Goal: Information Seeking & Learning: Learn about a topic

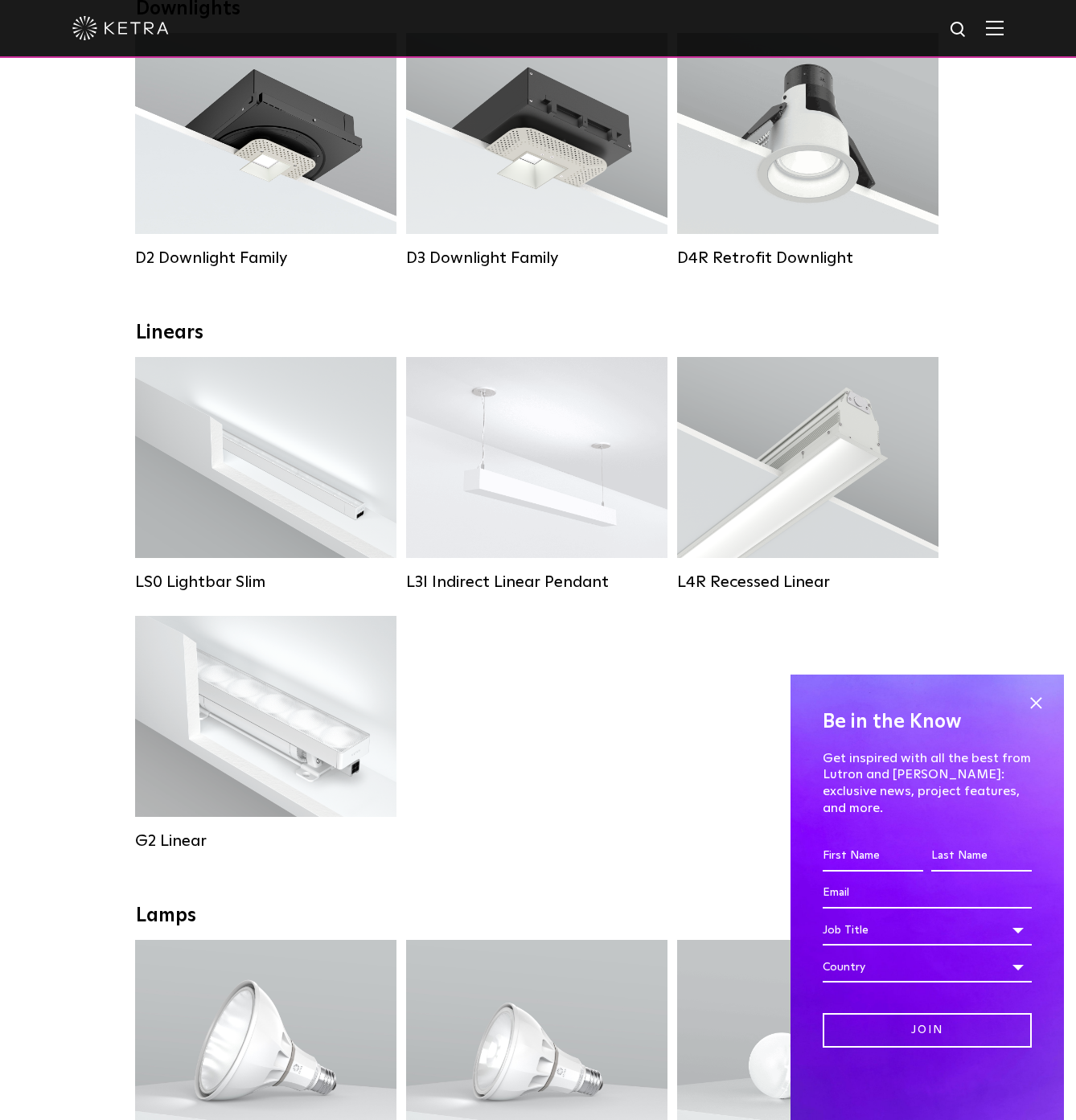
scroll to position [402, 0]
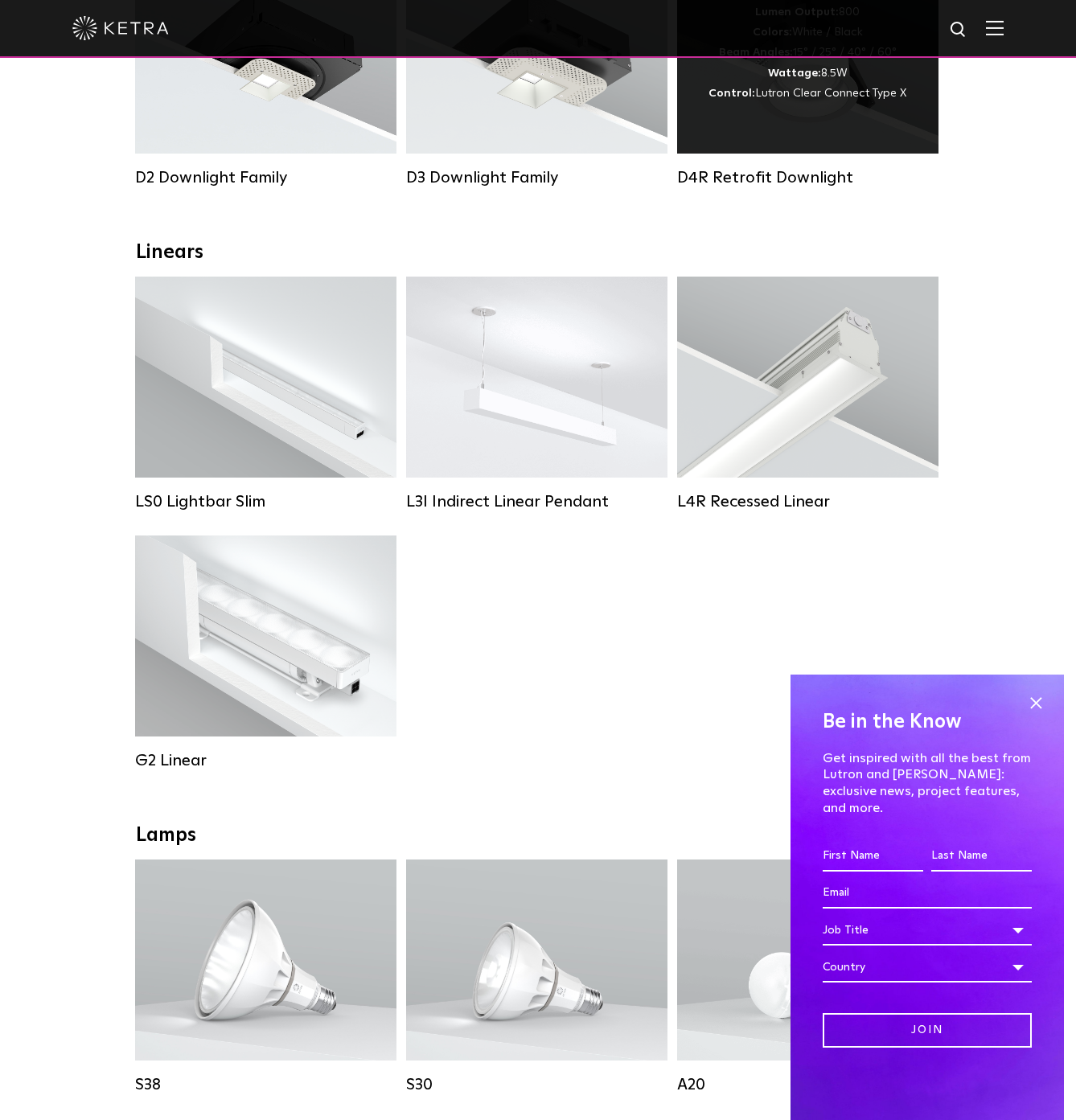
click at [749, 183] on div "D4R Retrofit Downlight" at bounding box center [807, 177] width 261 height 19
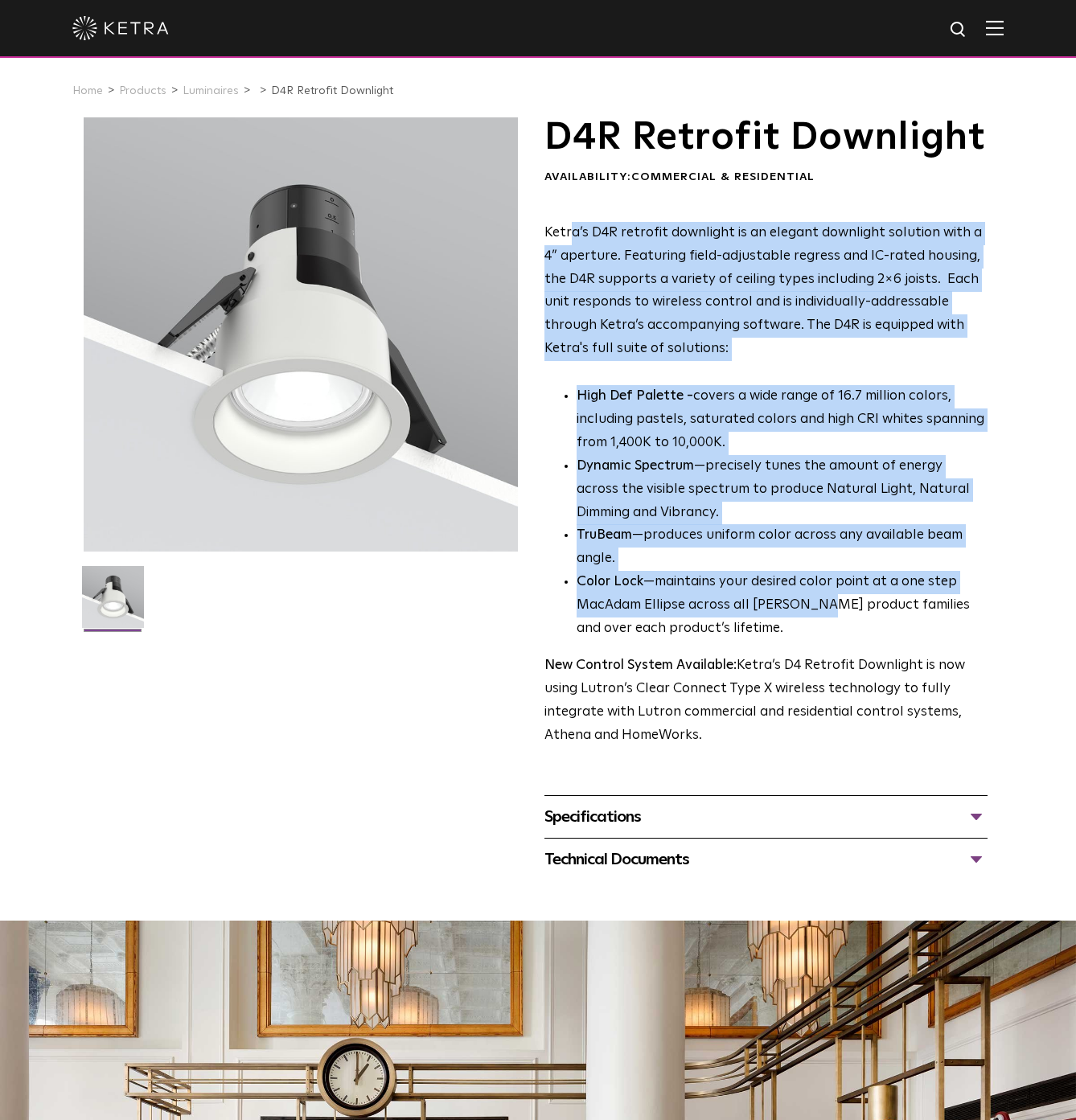
drag, startPoint x: 573, startPoint y: 273, endPoint x: 816, endPoint y: 647, distance: 446.0
click at [816, 655] on div "Ketra’s D4R retrofit downlight is an elegant downlight solution with a 4” apert…" at bounding box center [766, 484] width 443 height 526
click at [720, 361] on p "Ketra’s D4R retrofit downlight is an elegant downlight solution with a 4” apert…" at bounding box center [766, 291] width 443 height 139
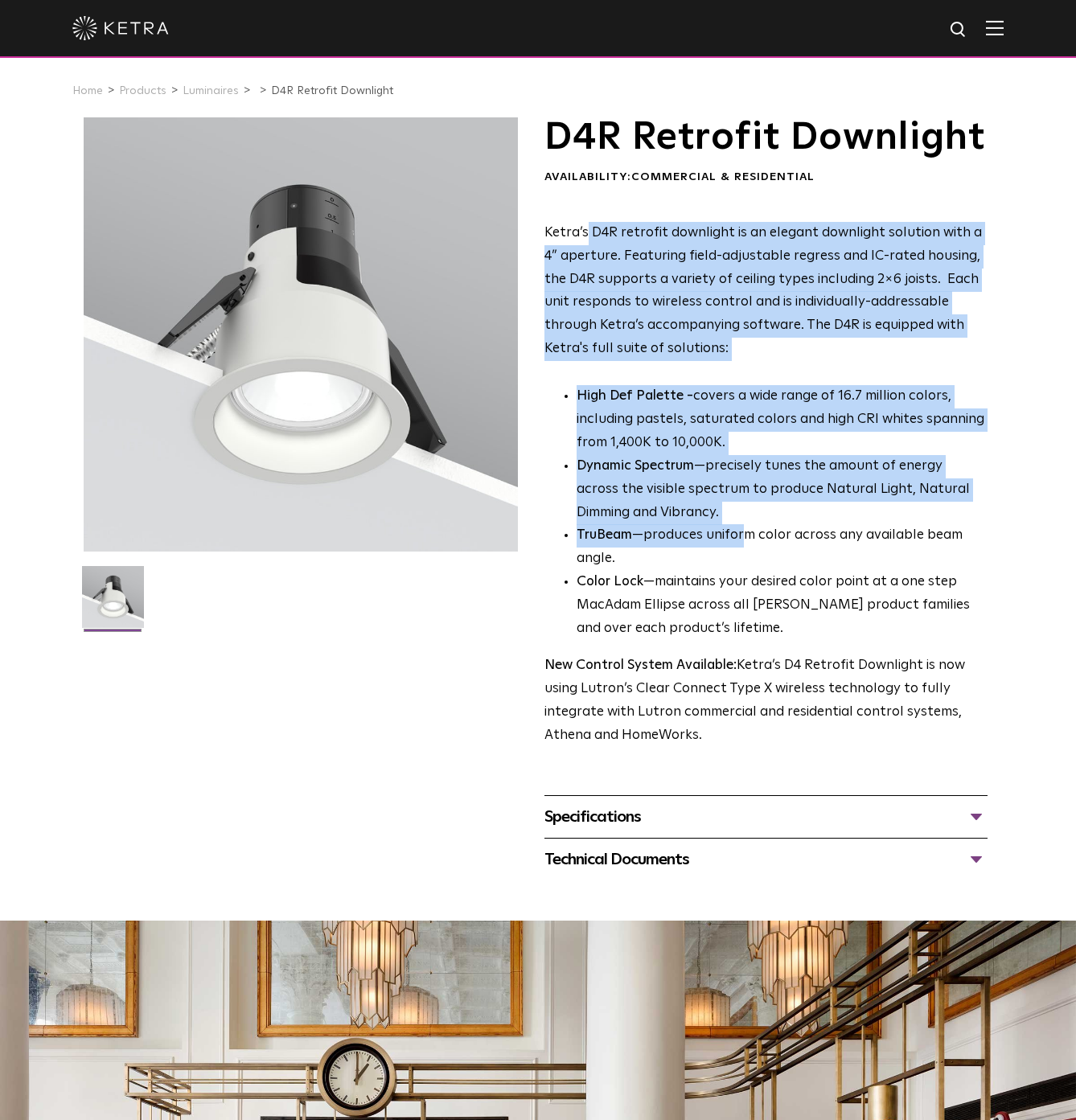
drag, startPoint x: 591, startPoint y: 289, endPoint x: 743, endPoint y: 561, distance: 311.6
click at [744, 570] on div "Ketra’s D4R retrofit downlight is an elegant downlight solution with a 4” apert…" at bounding box center [766, 484] width 443 height 526
click at [721, 455] on p "High Def Palette - covers a wide range of 16.7 million colors, including pastel…" at bounding box center [782, 420] width 411 height 70
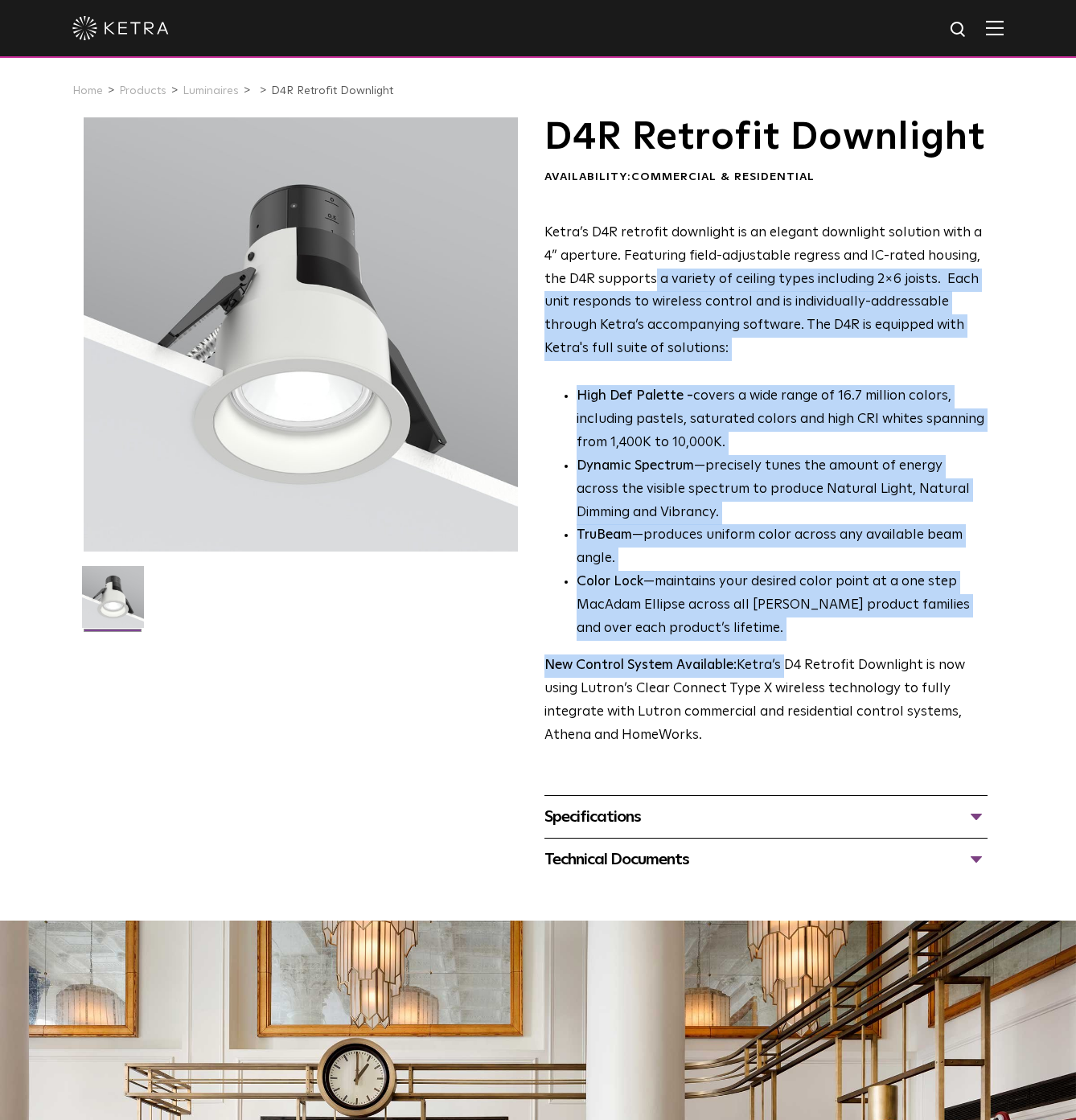
drag, startPoint x: 651, startPoint y: 319, endPoint x: 779, endPoint y: 687, distance: 389.6
click at [779, 699] on div "Ketra’s D4R retrofit downlight is an elegant downlight solution with a 4” apert…" at bounding box center [766, 484] width 443 height 526
click at [664, 455] on p "High Def Palette - covers a wide range of 16.7 million colors, including pastel…" at bounding box center [782, 420] width 411 height 70
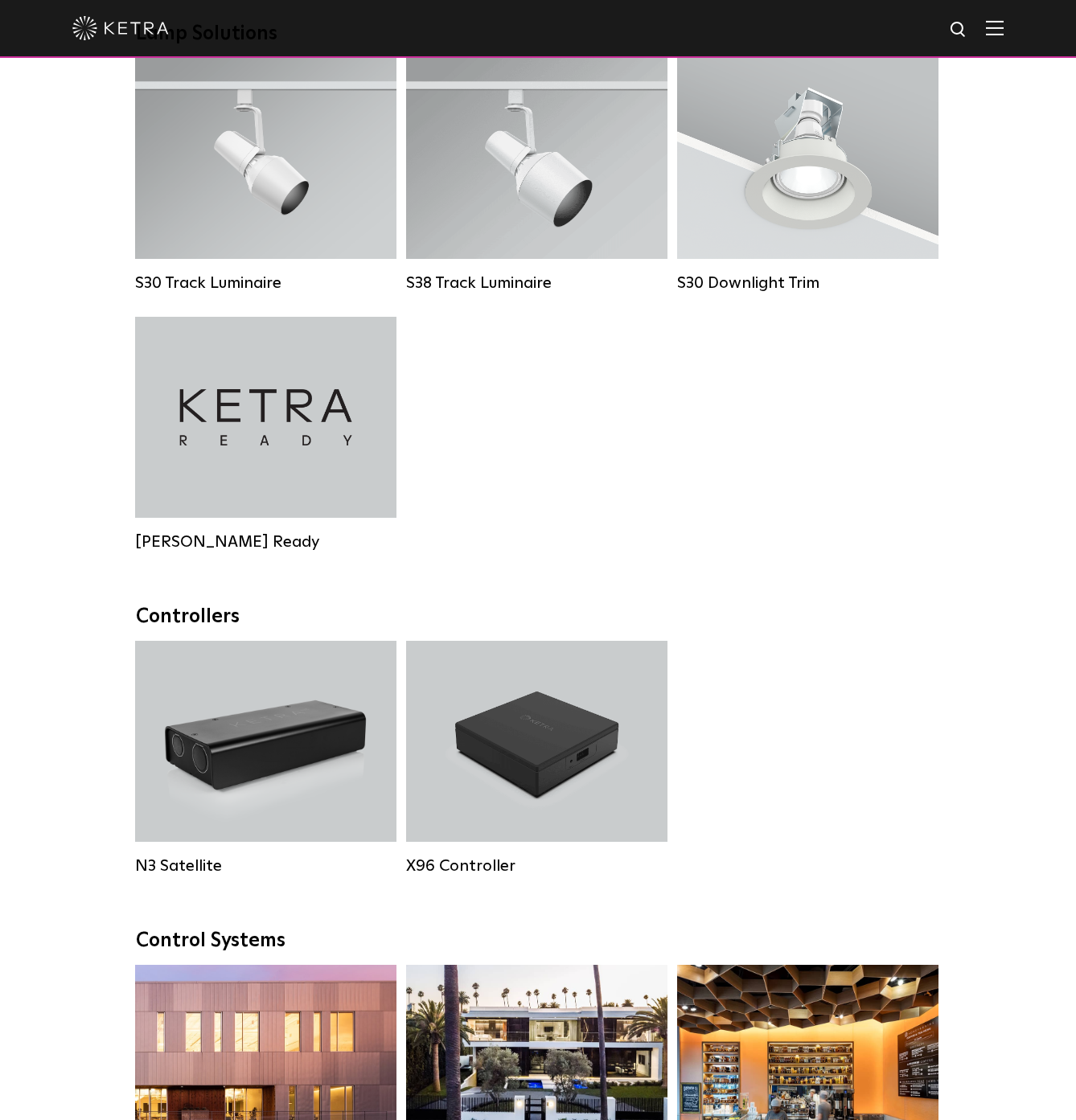
scroll to position [1930, 0]
